Goal: Entertainment & Leisure: Consume media (video, audio)

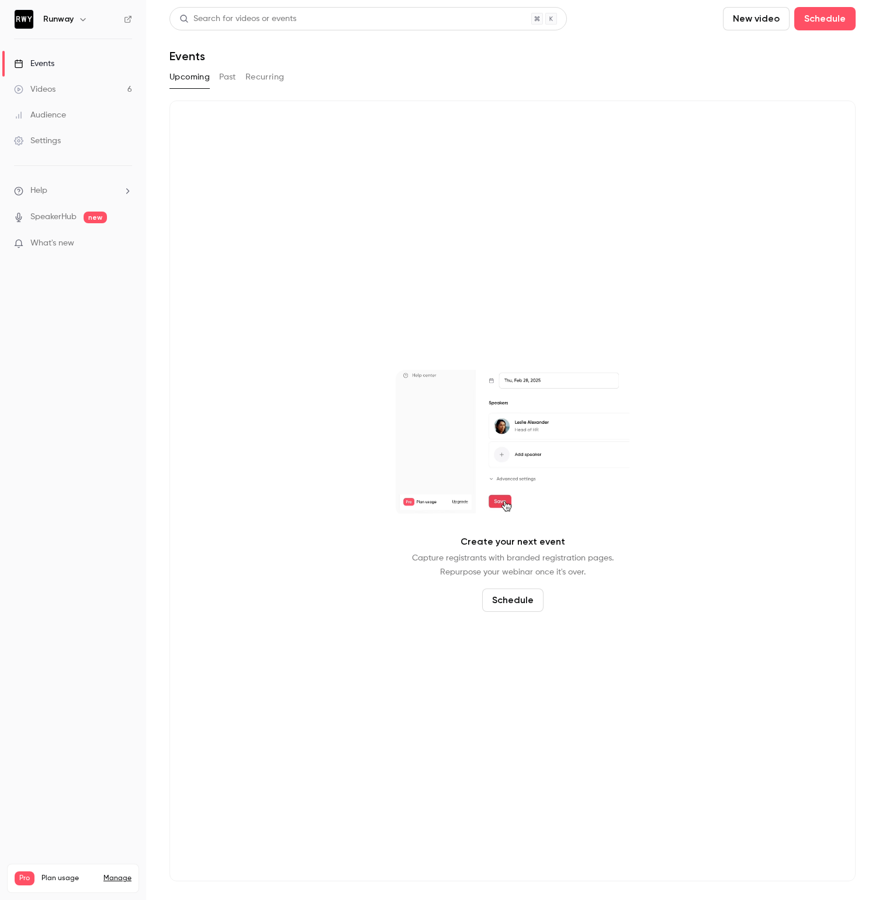
click at [58, 86] on link "Videos 6" at bounding box center [73, 90] width 146 height 26
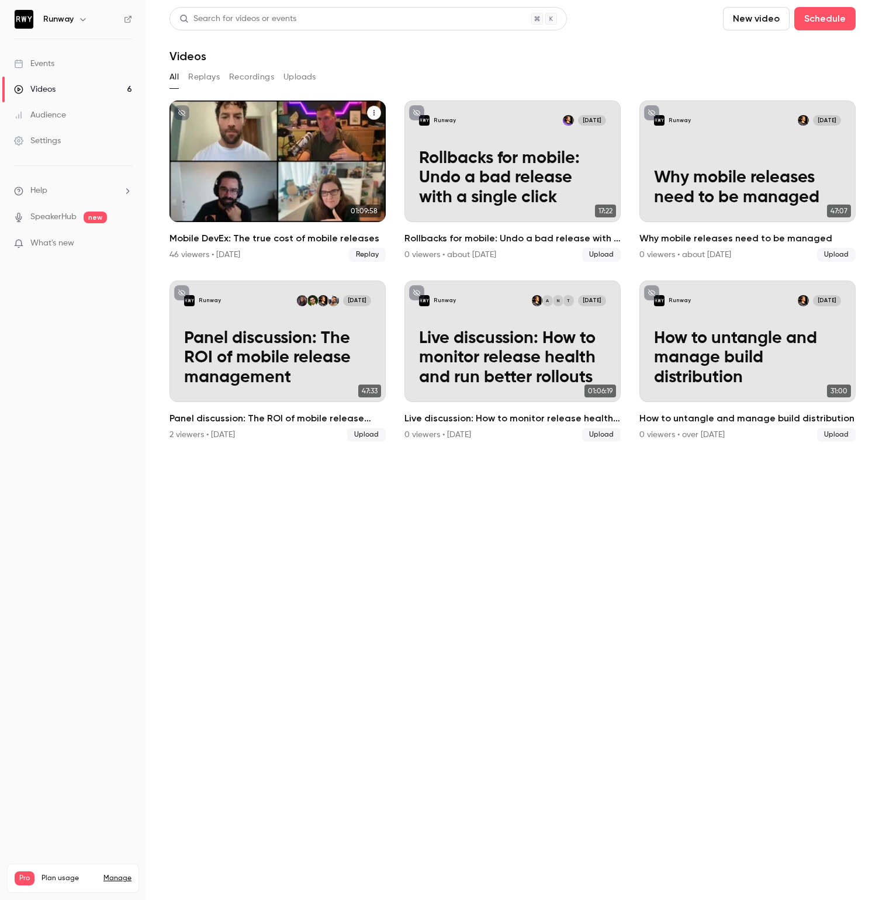
click at [272, 244] on h2 "Mobile DevEx: The true cost of mobile releases" at bounding box center [277, 238] width 216 height 14
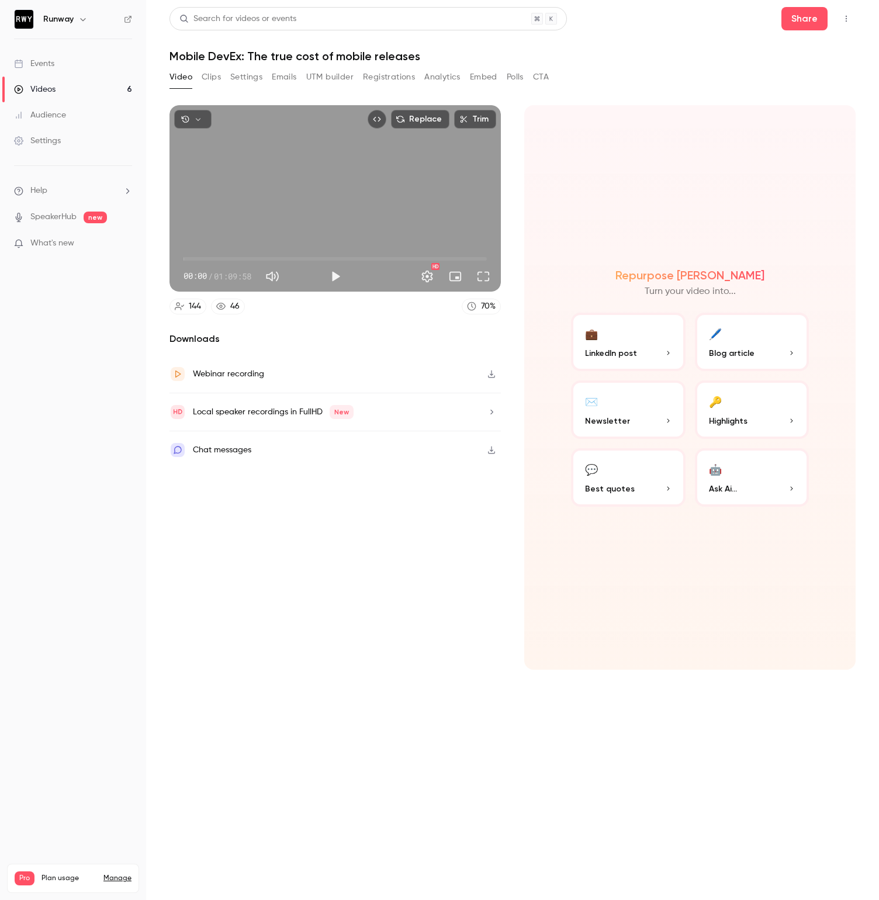
click at [210, 81] on button "Clips" at bounding box center [211, 77] width 19 height 19
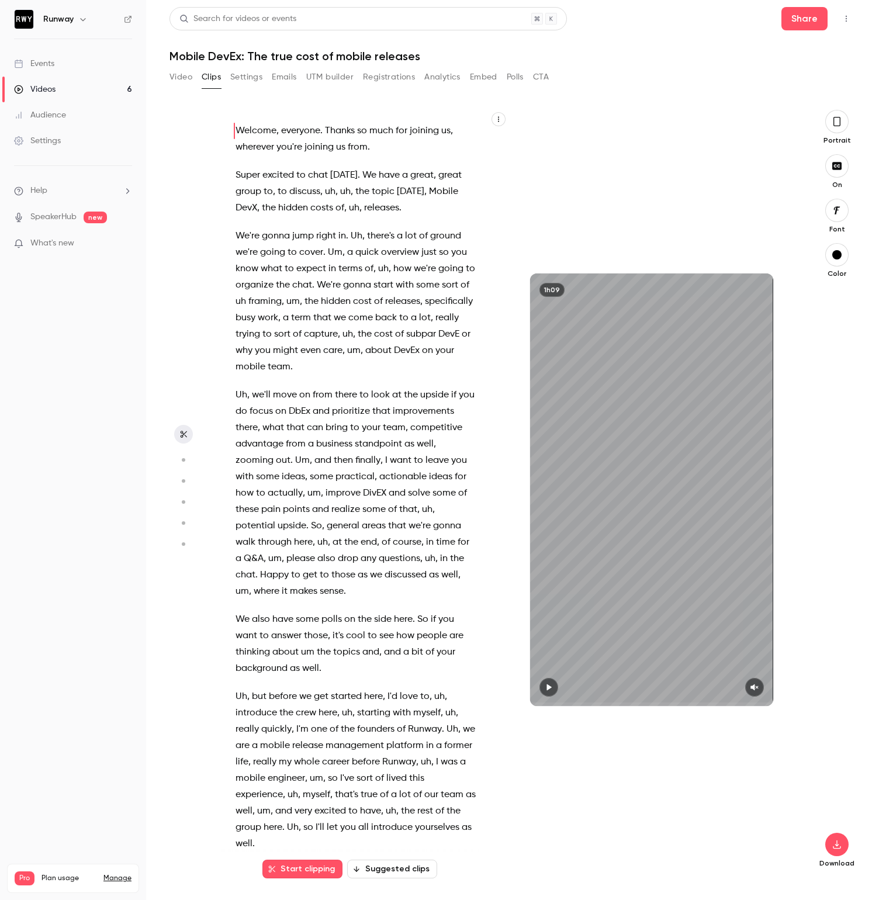
click at [178, 78] on button "Video" at bounding box center [180, 77] width 23 height 19
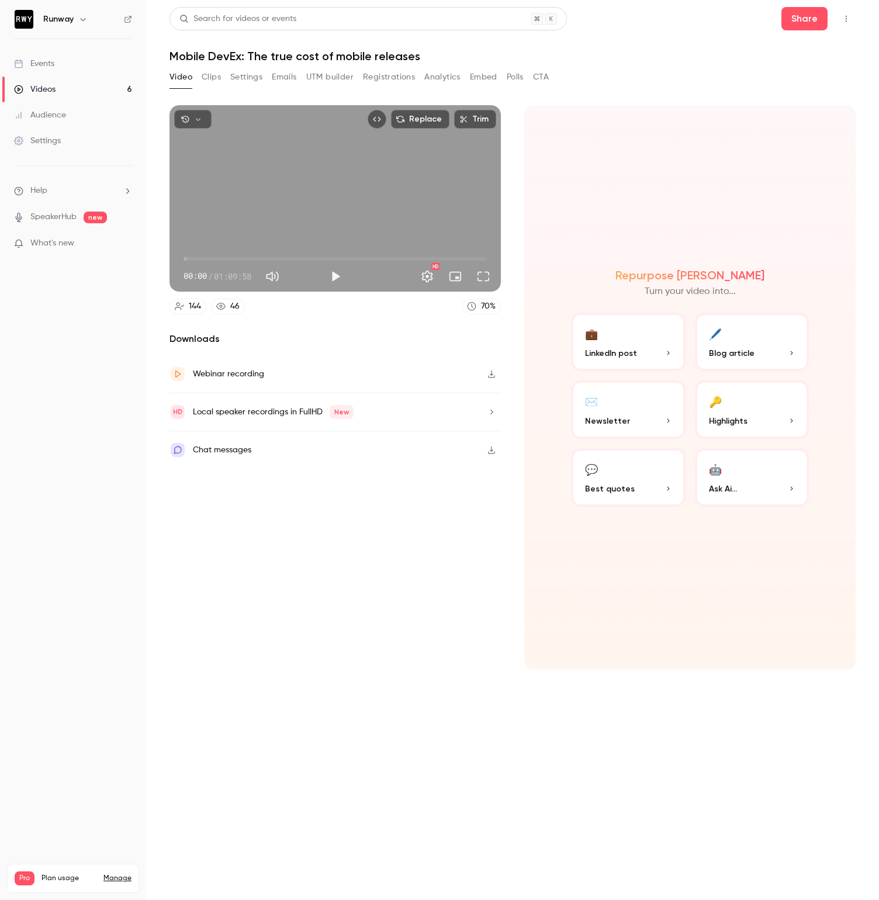
click at [202, 81] on button "Clips" at bounding box center [211, 77] width 19 height 19
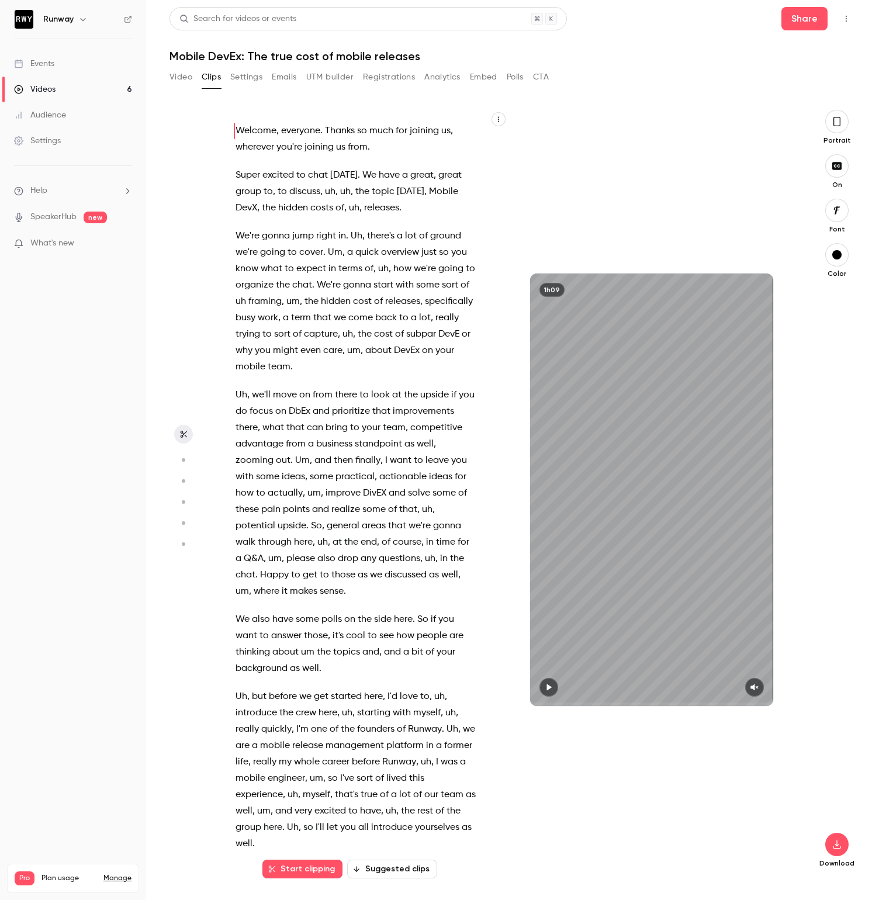
click at [397, 875] on button "Suggested clips" at bounding box center [392, 869] width 90 height 19
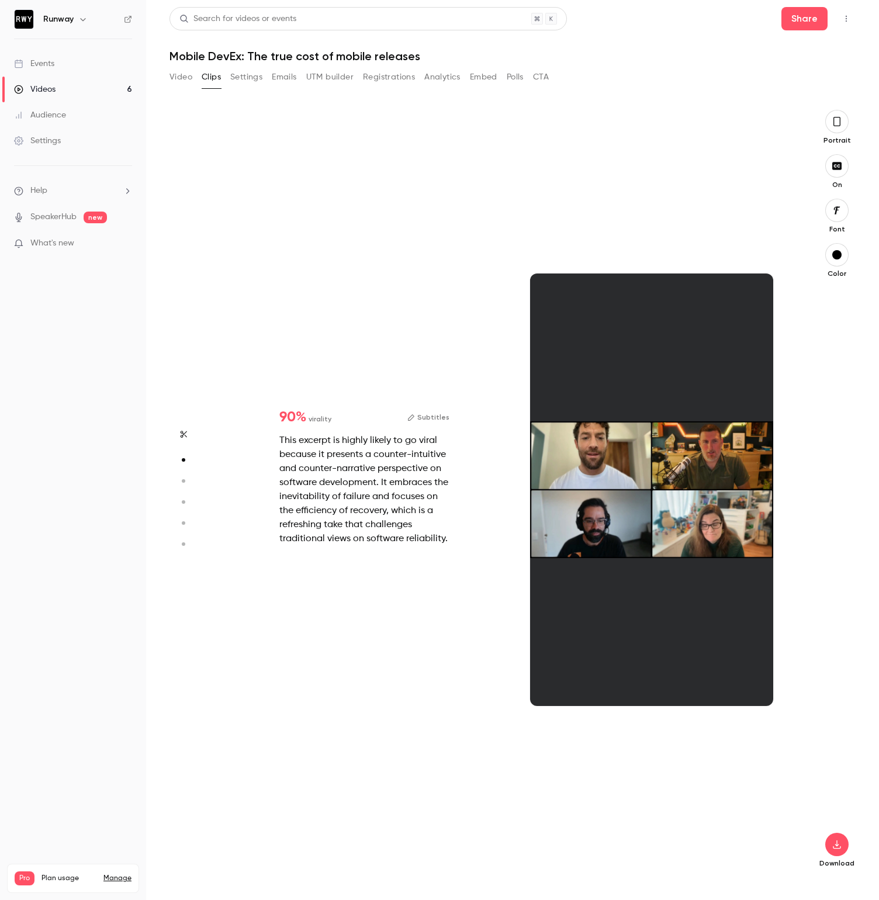
scroll to position [769, 0]
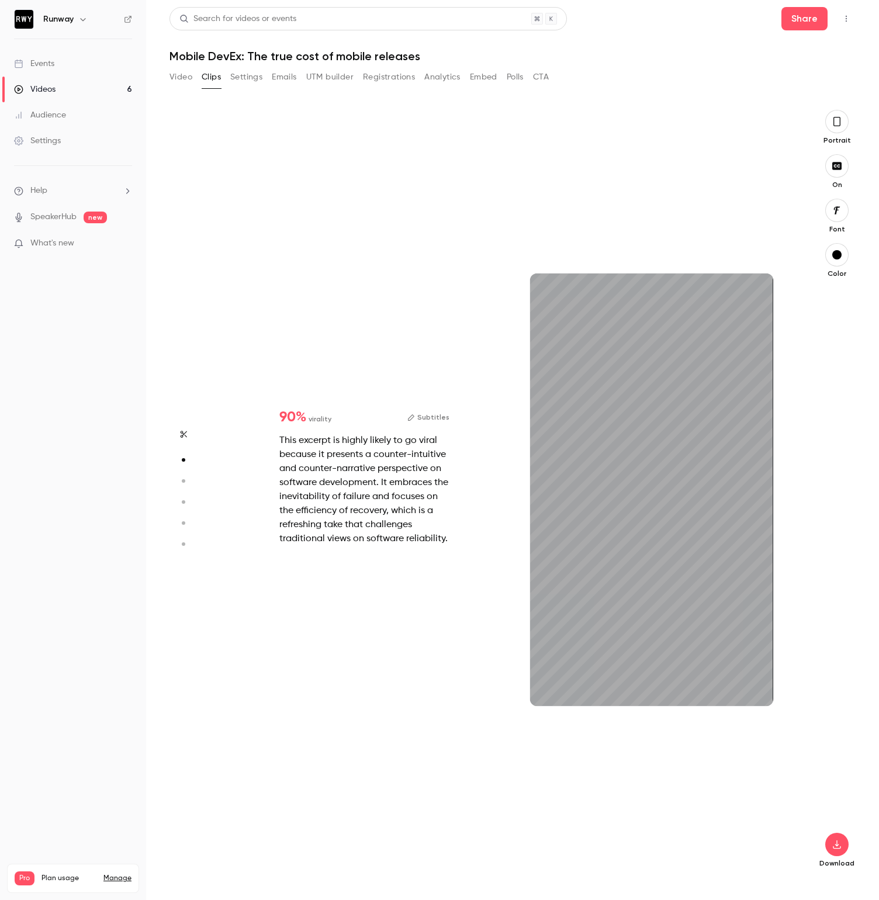
click at [182, 480] on circle "button" at bounding box center [184, 481] width 4 height 4
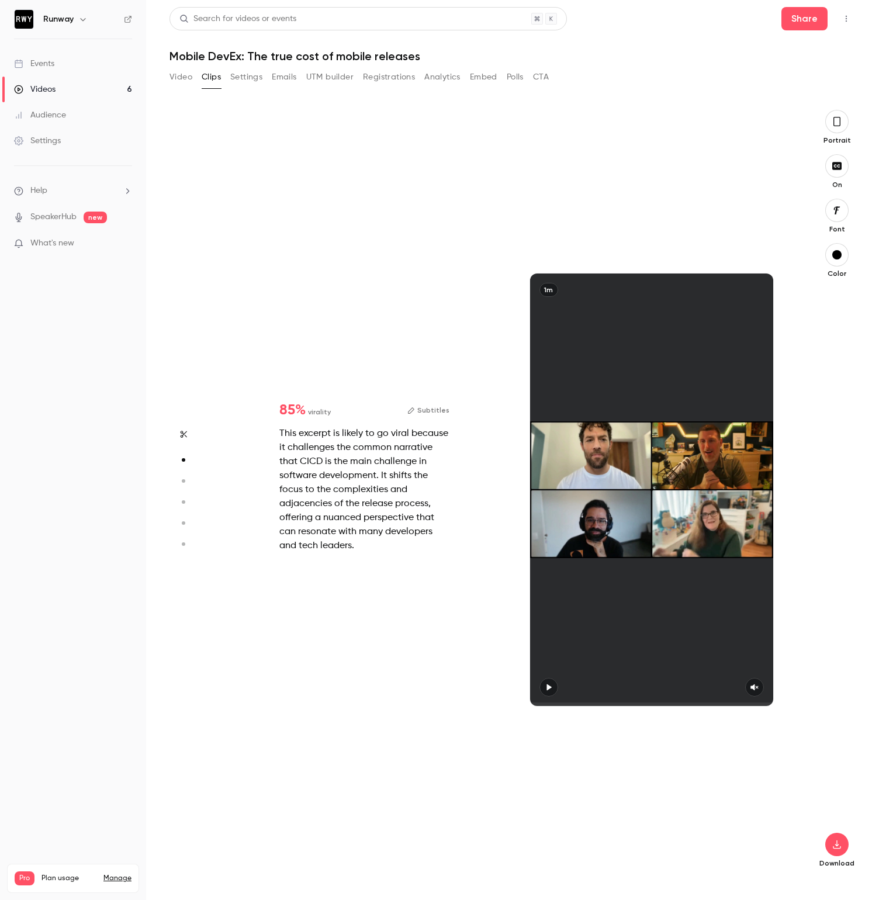
type input "*"
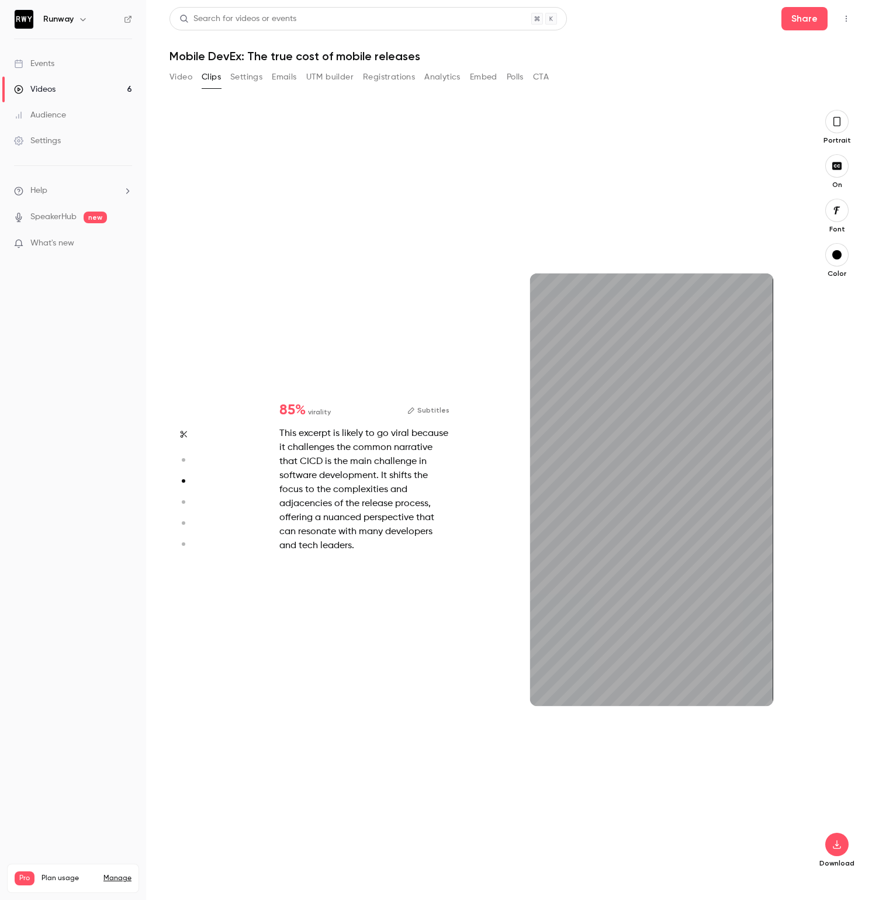
scroll to position [1538, 0]
click at [183, 498] on icon "button" at bounding box center [183, 502] width 11 height 8
type input "*"
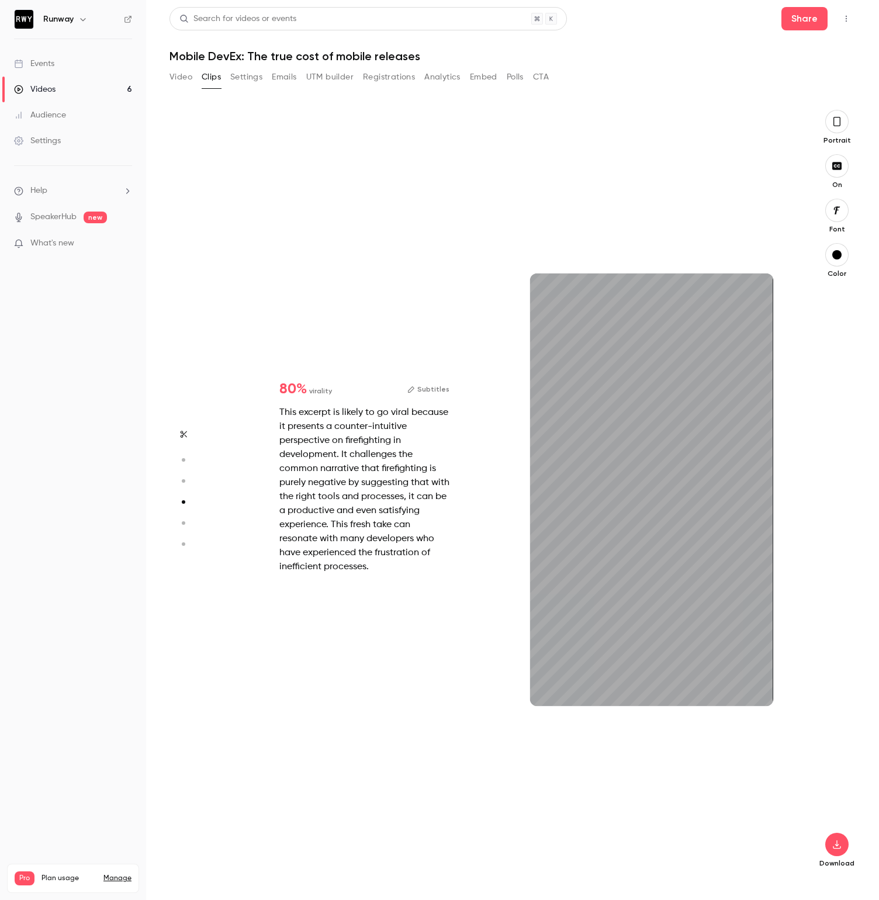
scroll to position [2307, 0]
click at [181, 480] on icon "button" at bounding box center [183, 481] width 11 height 8
type input "*"
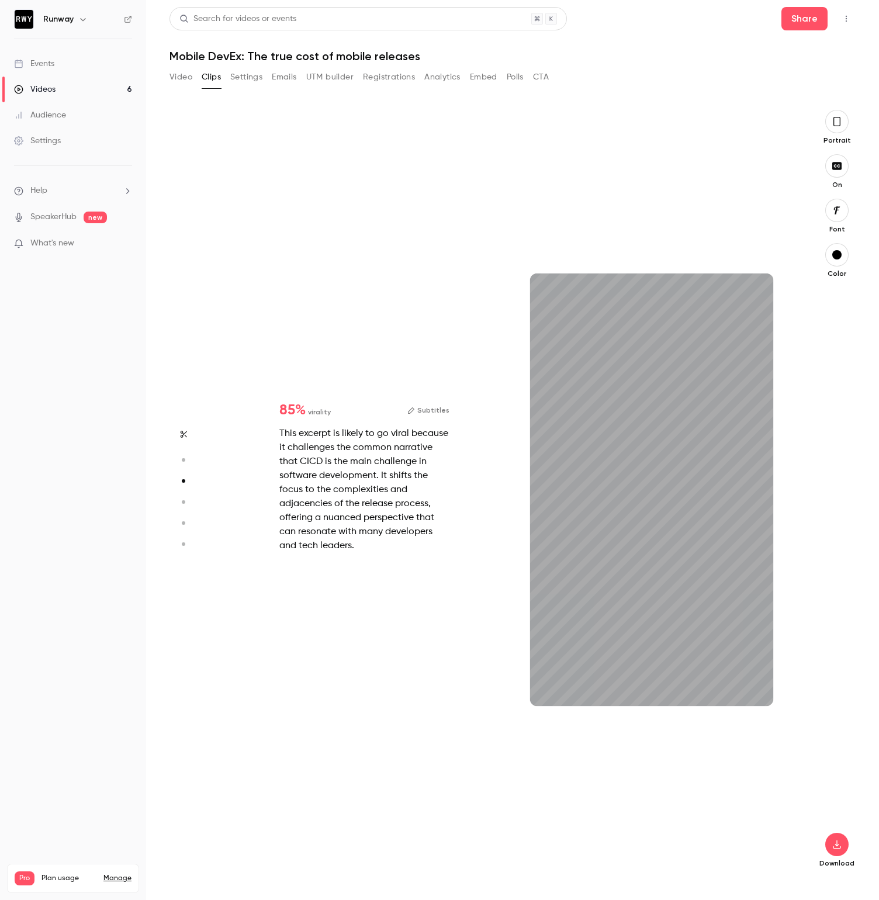
scroll to position [1538, 0]
click at [184, 501] on circle "button" at bounding box center [184, 502] width 4 height 4
type input "*"
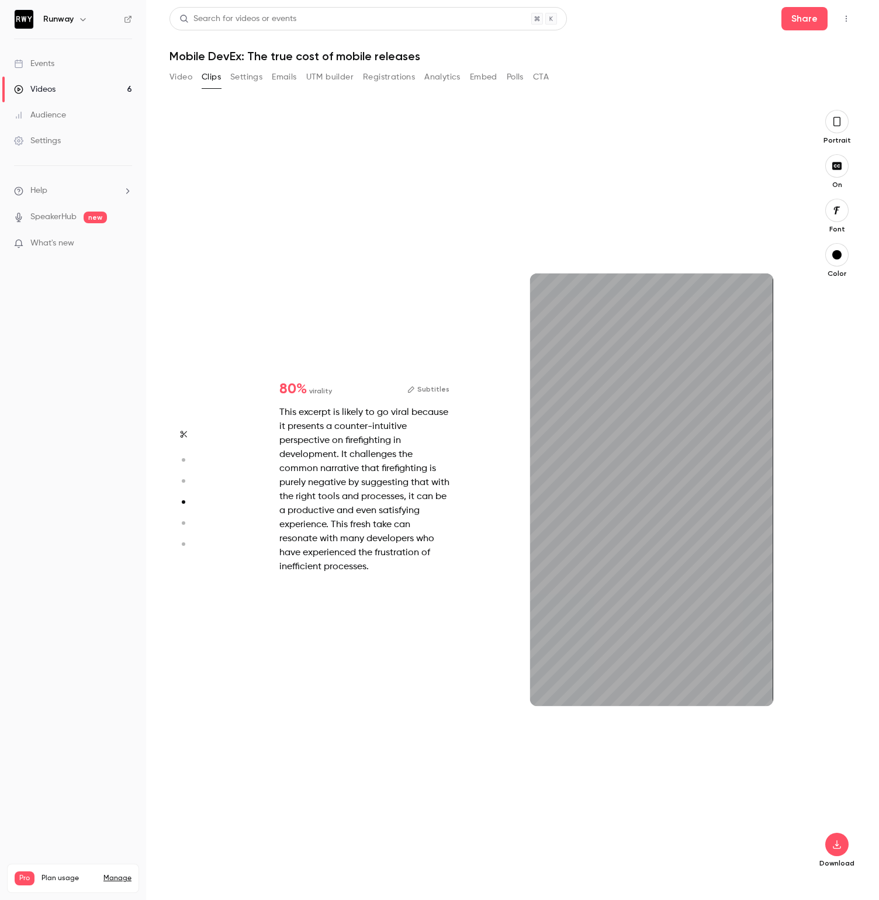
scroll to position [2307, 0]
click at [185, 515] on button "button" at bounding box center [183, 523] width 19 height 19
type input "*"
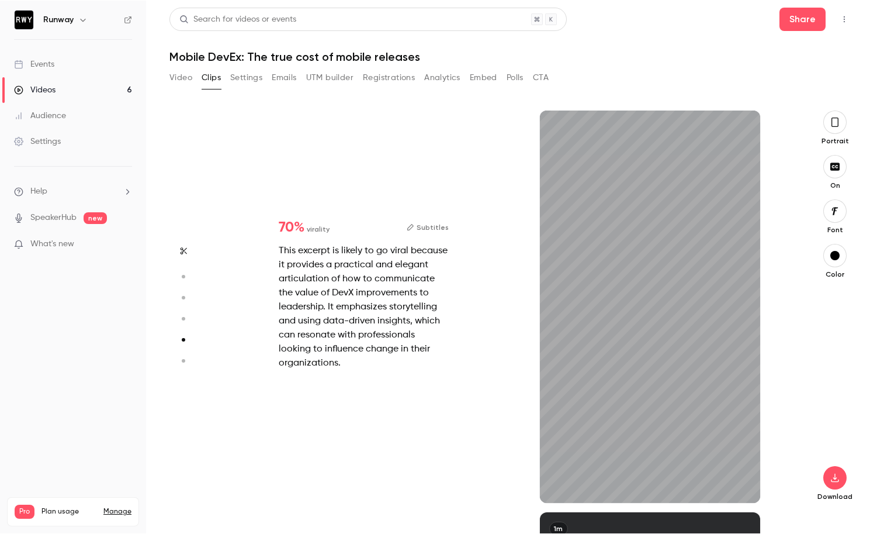
scroll to position [1610, 0]
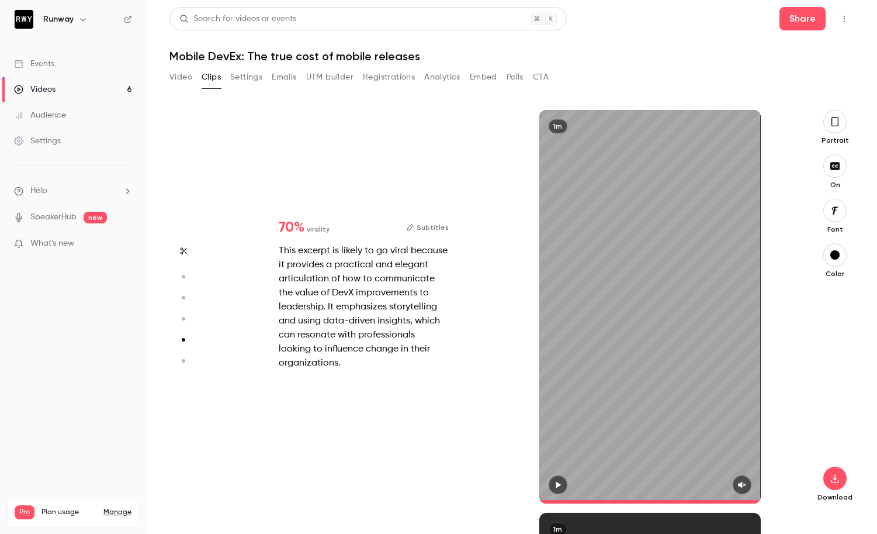
click at [560, 482] on icon "button" at bounding box center [557, 484] width 9 height 8
click at [747, 483] on button "button" at bounding box center [742, 484] width 19 height 19
click at [560, 483] on icon "button" at bounding box center [558, 485] width 5 height 6
click at [180, 365] on button "button" at bounding box center [183, 360] width 19 height 19
type input "*"
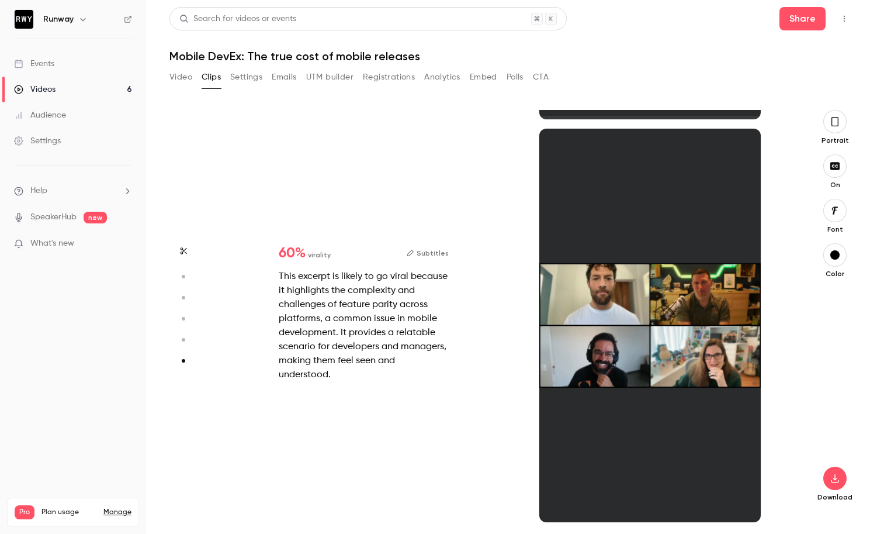
scroll to position [1994, 0]
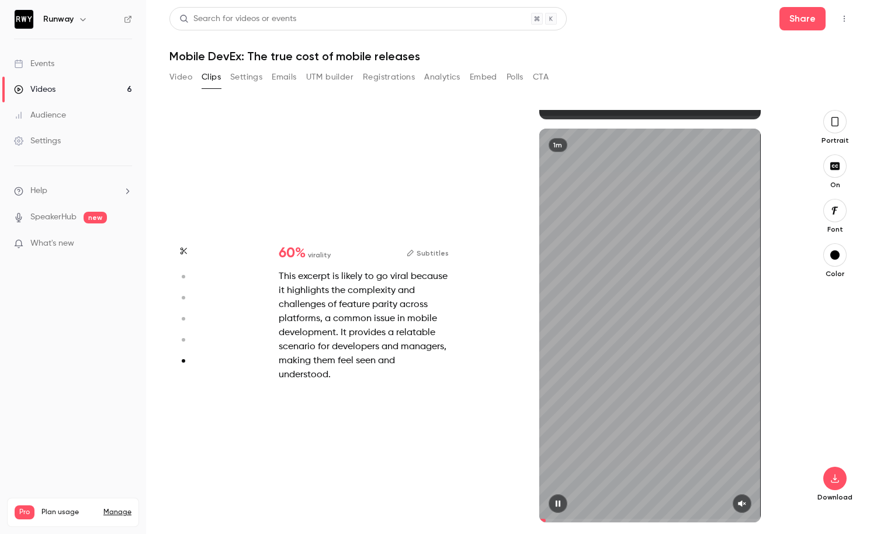
click at [744, 508] on button "button" at bounding box center [742, 503] width 19 height 19
click at [184, 278] on circle "button" at bounding box center [184, 277] width 4 height 4
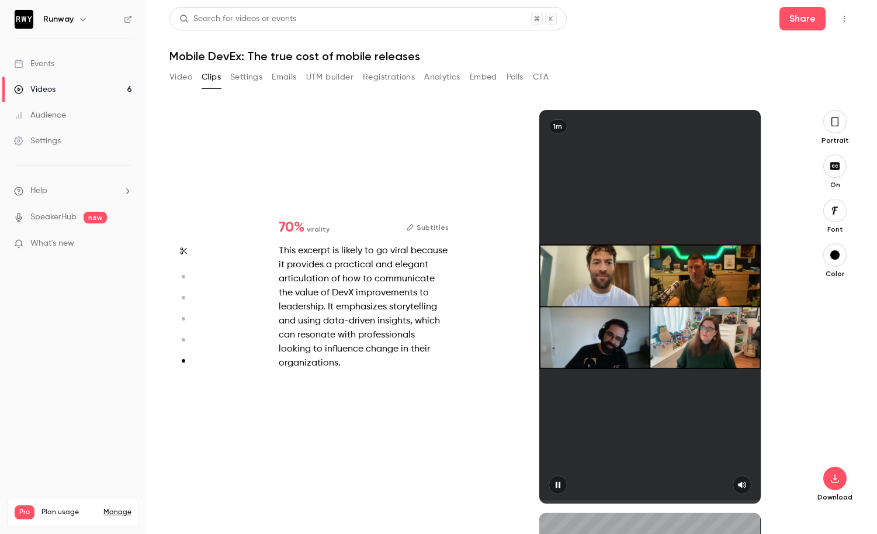
type input "*"
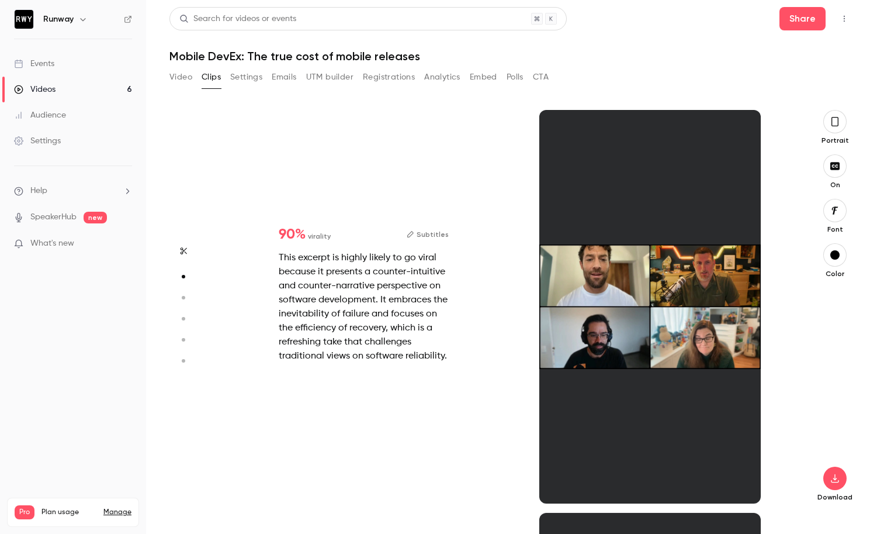
scroll to position [403, 0]
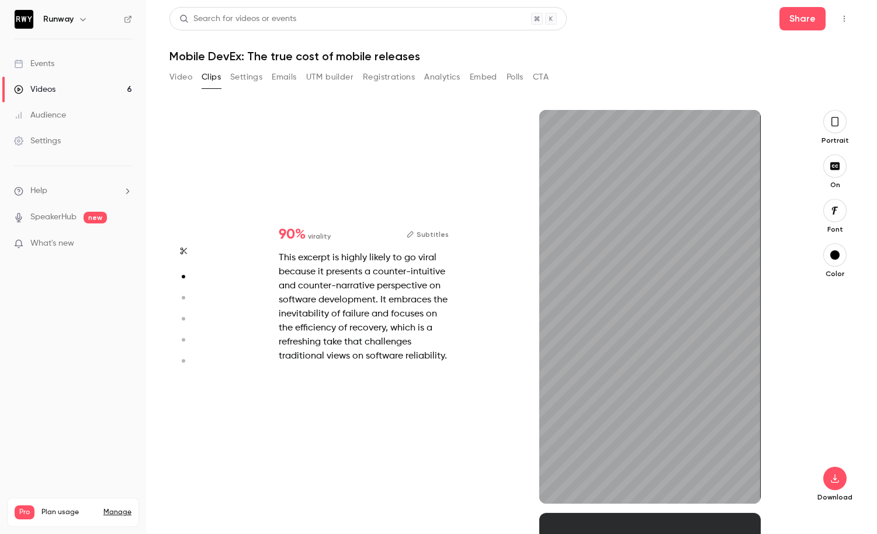
click at [186, 361] on icon "button" at bounding box center [183, 360] width 11 height 8
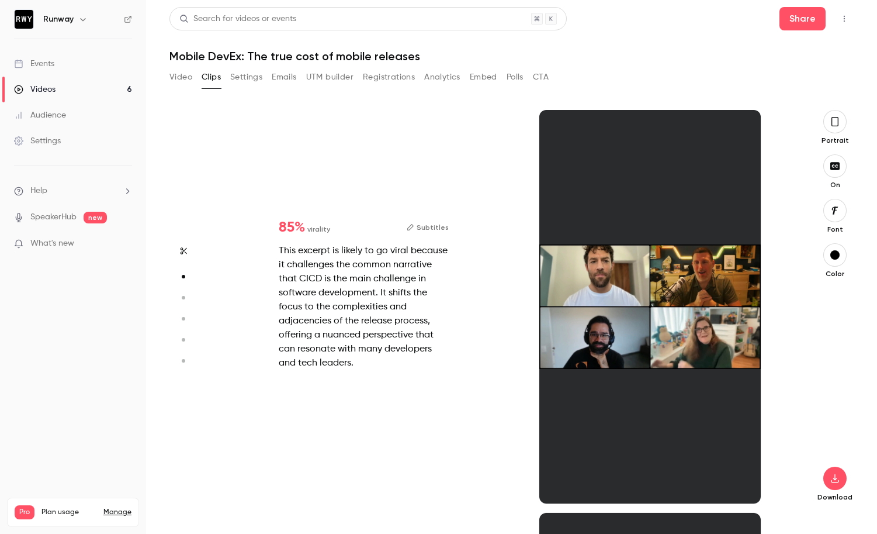
type input "*"
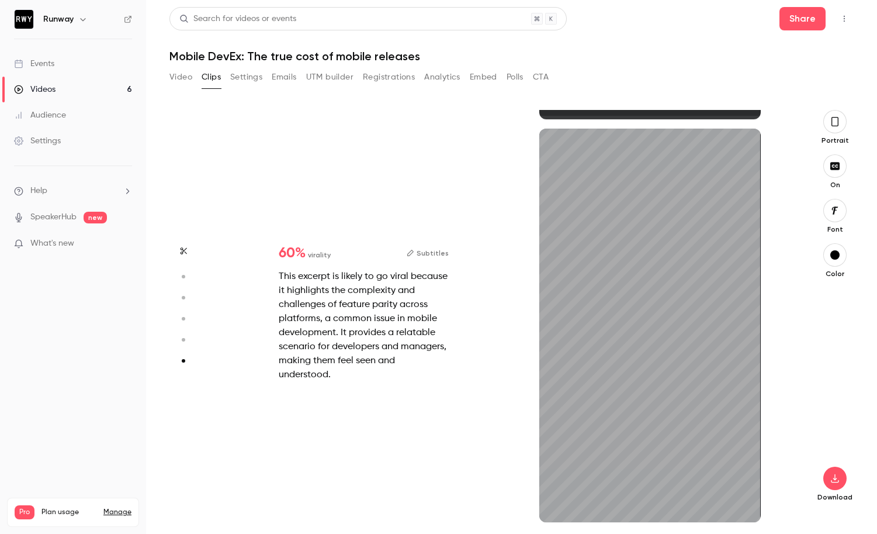
click at [183, 345] on button "button" at bounding box center [183, 339] width 19 height 19
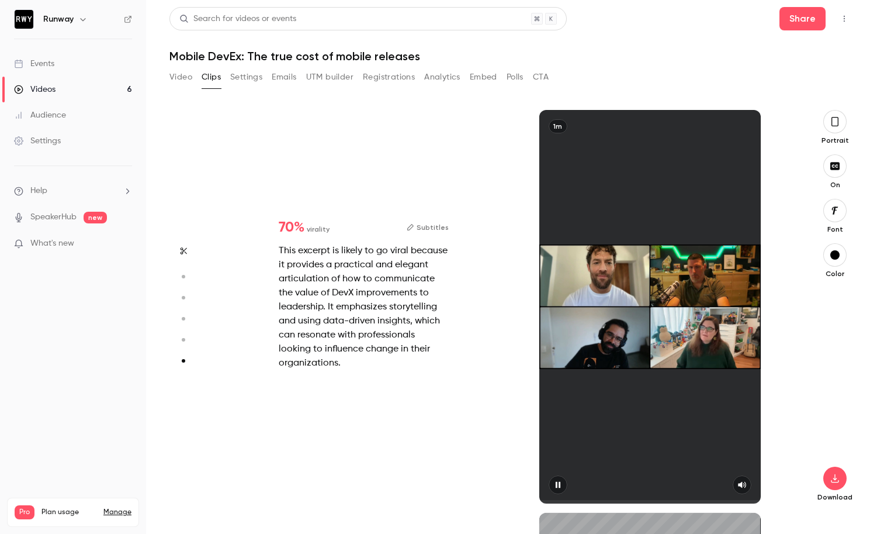
type input "*"
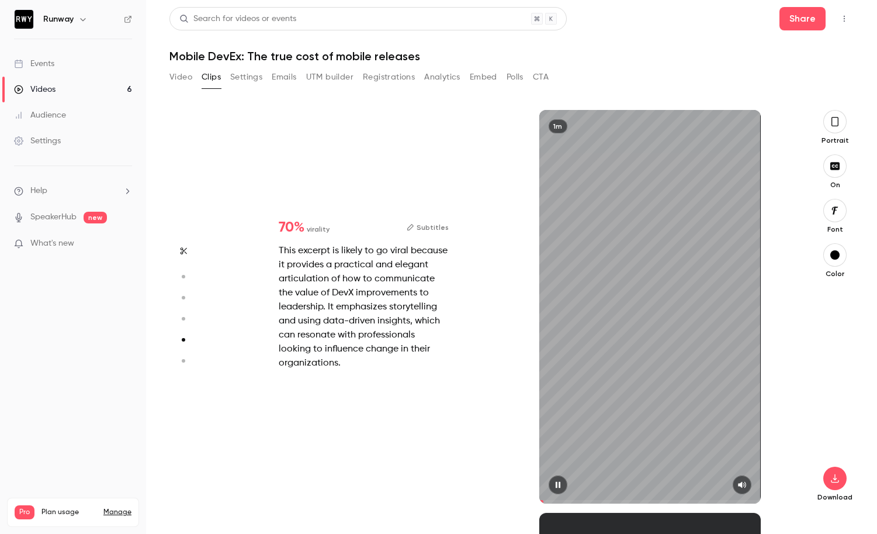
click at [556, 486] on icon "button" at bounding box center [558, 485] width 5 height 6
click at [559, 489] on button "button" at bounding box center [558, 484] width 19 height 19
drag, startPoint x: 545, startPoint y: 500, endPoint x: 525, endPoint y: 500, distance: 19.3
click at [525, 500] on div "1m" at bounding box center [650, 306] width 286 height 393
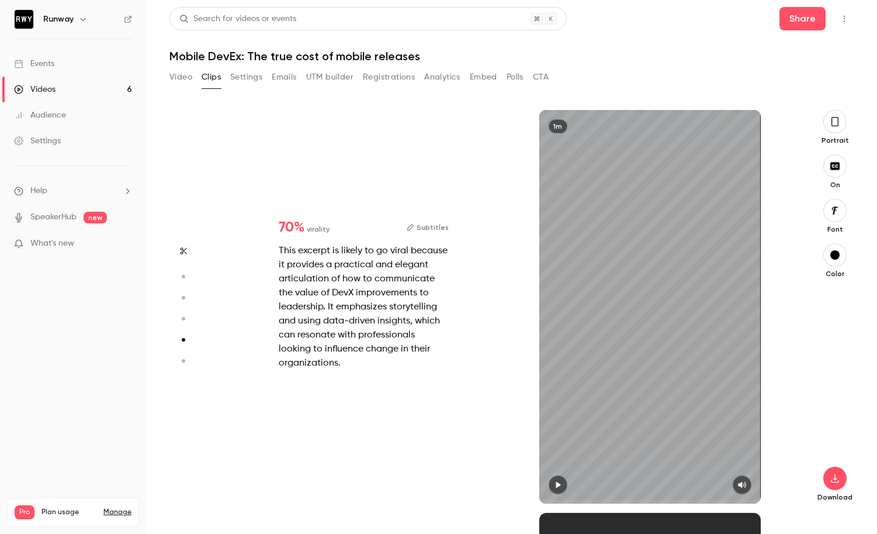
click at [563, 484] on button "button" at bounding box center [558, 484] width 19 height 19
drag, startPoint x: 563, startPoint y: 484, endPoint x: 421, endPoint y: 396, distance: 167.5
click at [439, 406] on div "70 % virality Subtitles This excerpt is likely to go viral because it provides …" at bounding box center [507, 306] width 572 height 393
type input "****"
